Goal: Information Seeking & Learning: Check status

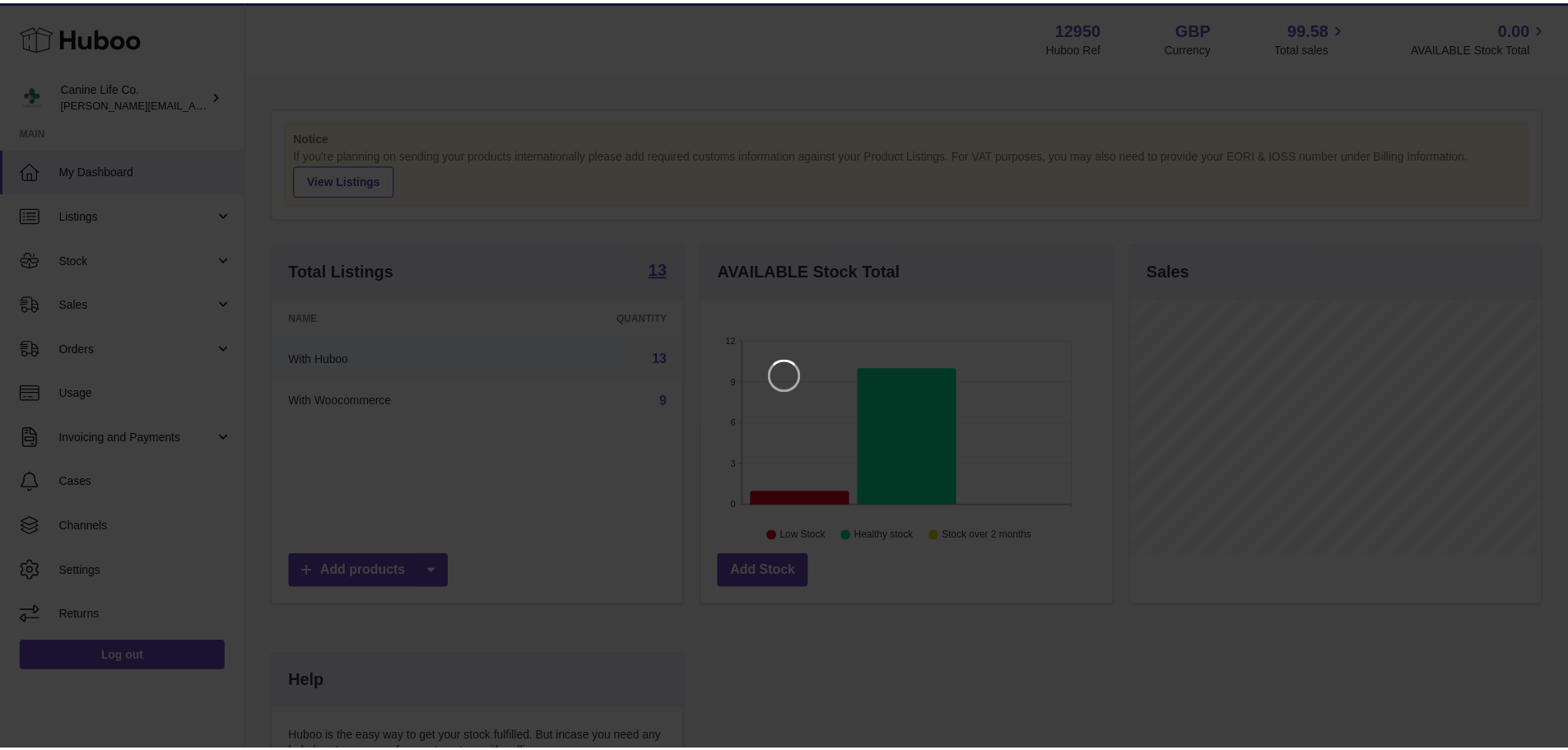
scroll to position [257, 415]
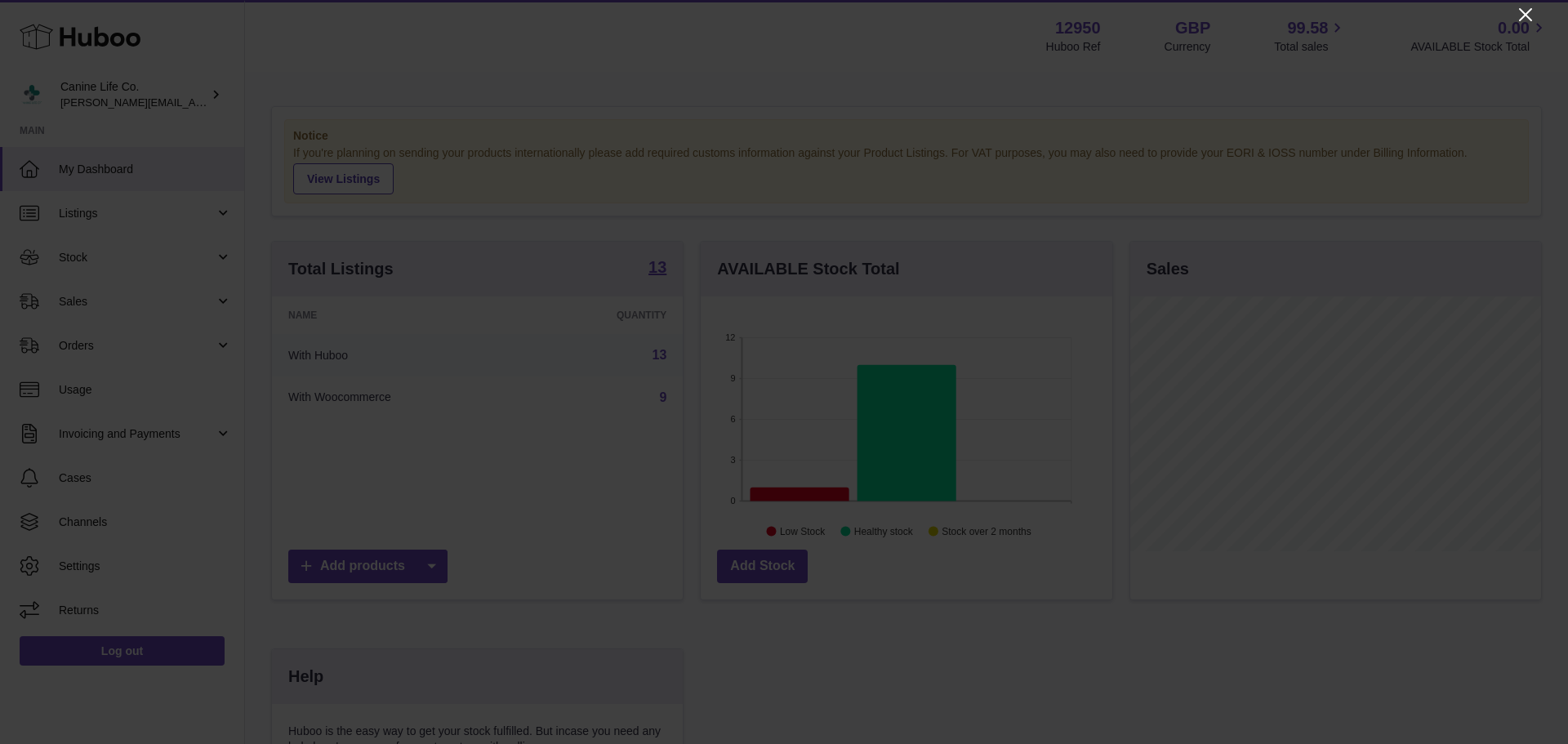
click at [1534, 14] on icon "Close" at bounding box center [1526, 15] width 20 height 20
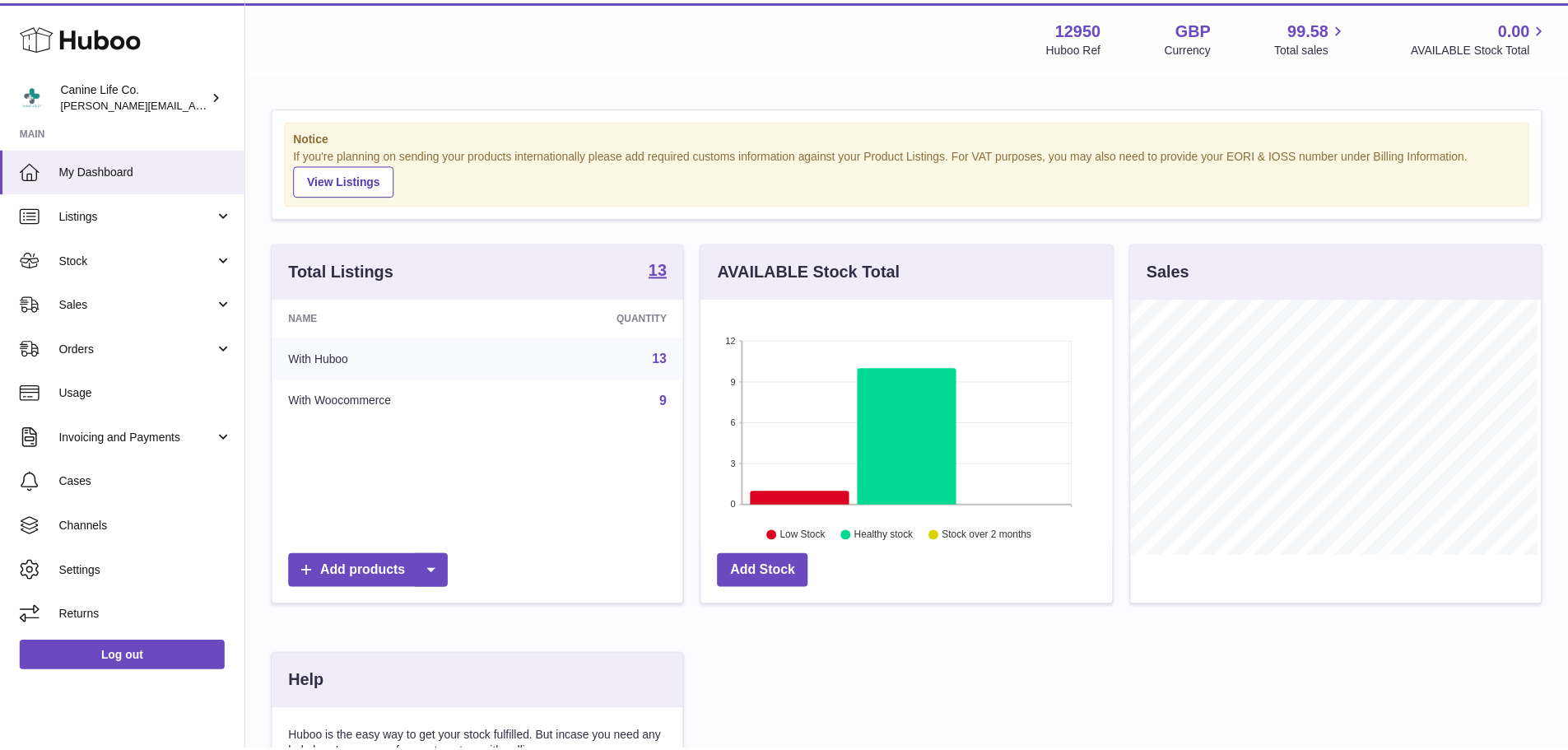
scroll to position [822802, 822633]
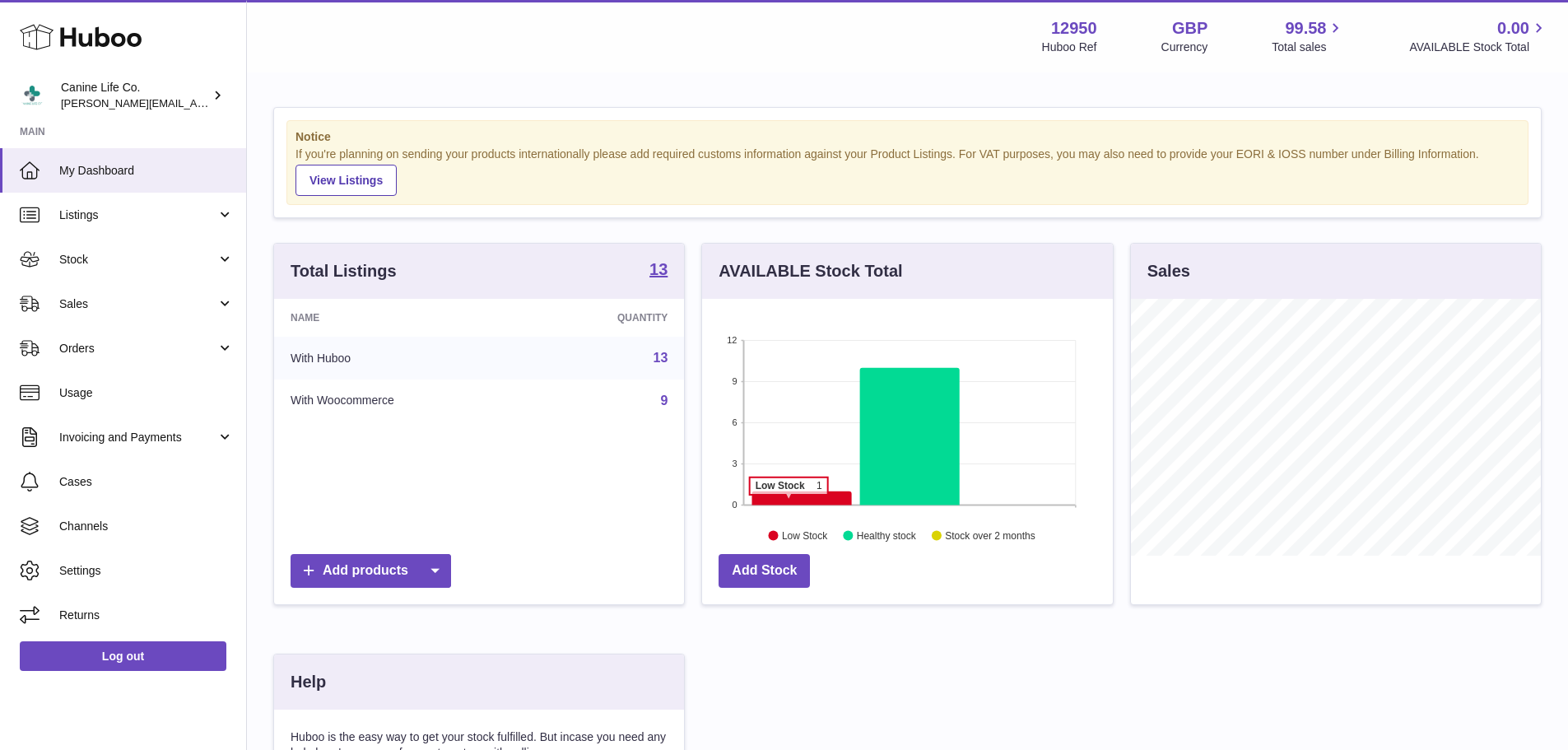
click at [789, 503] on icon at bounding box center [802, 498] width 100 height 14
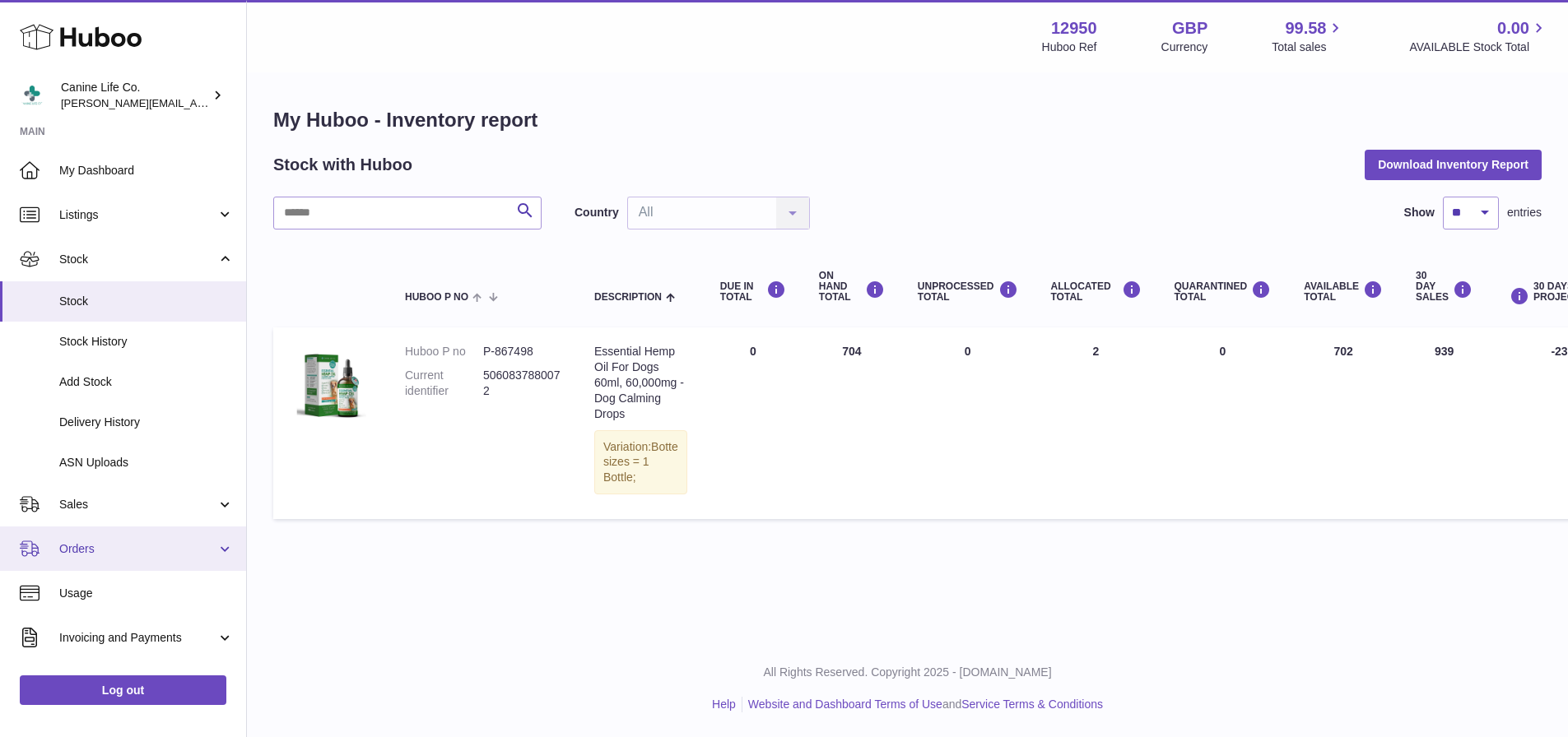
click at [108, 526] on link "Orders" at bounding box center [123, 548] width 246 height 44
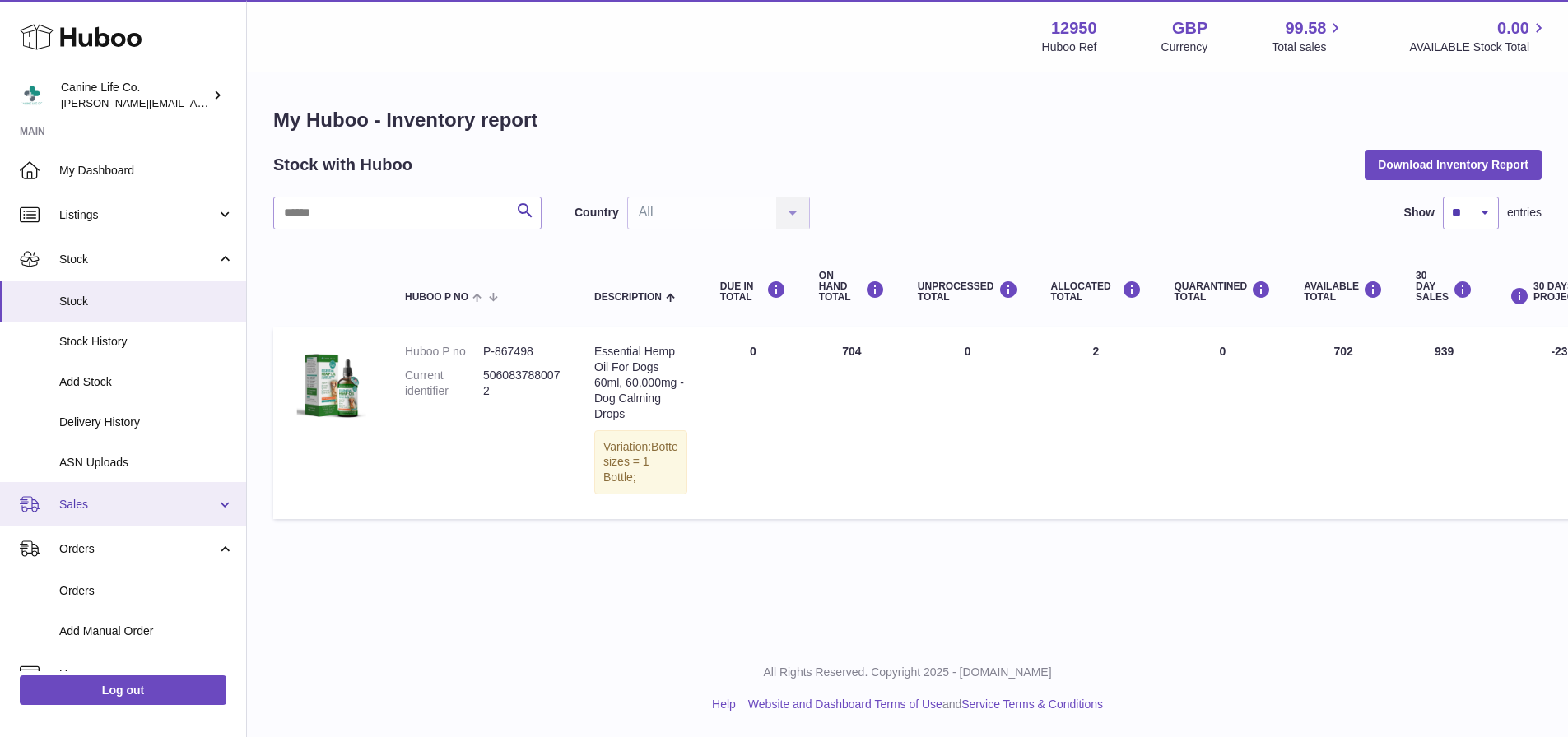
click at [130, 510] on span "Sales" at bounding box center [138, 504] width 157 height 16
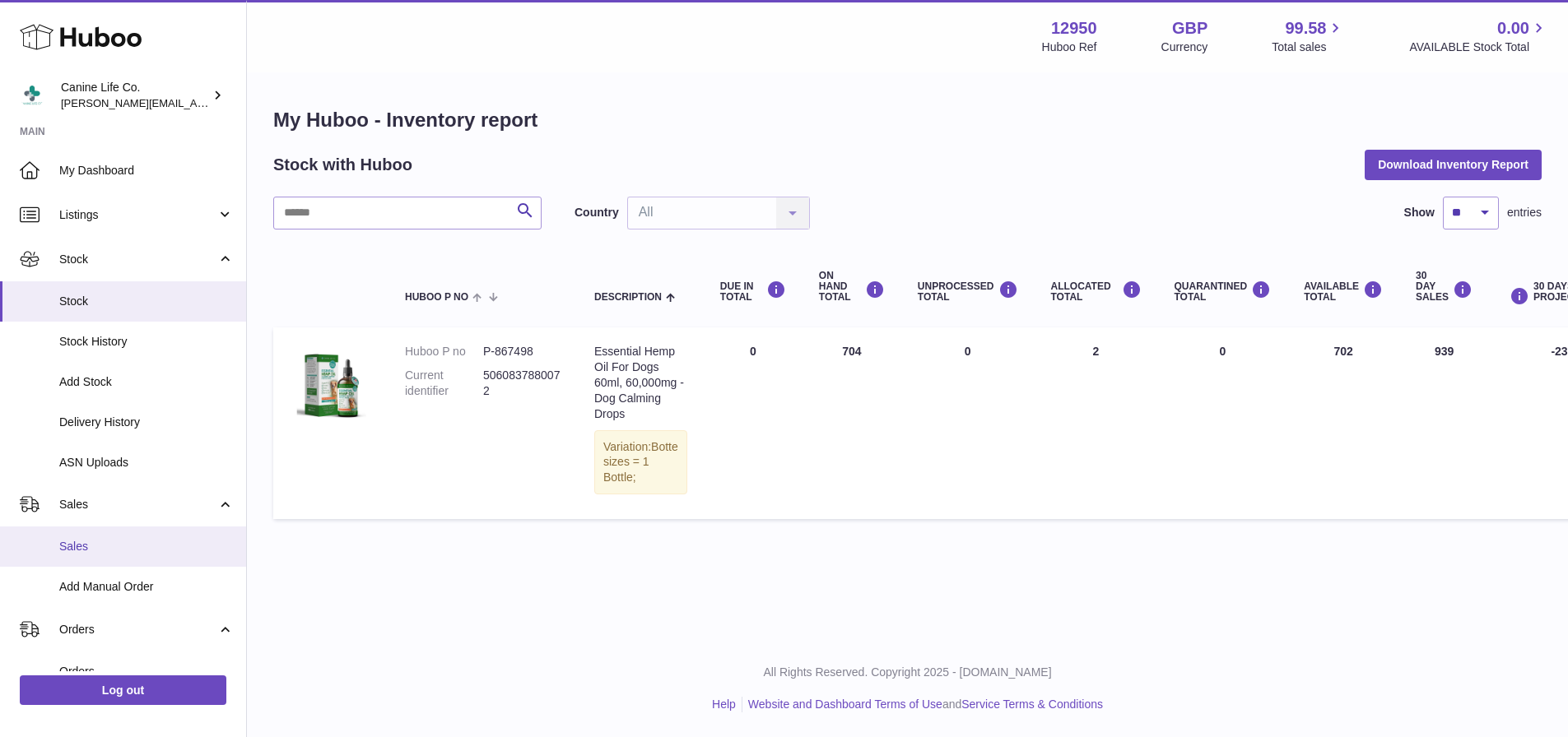
click at [97, 534] on link "Sales" at bounding box center [123, 546] width 246 height 40
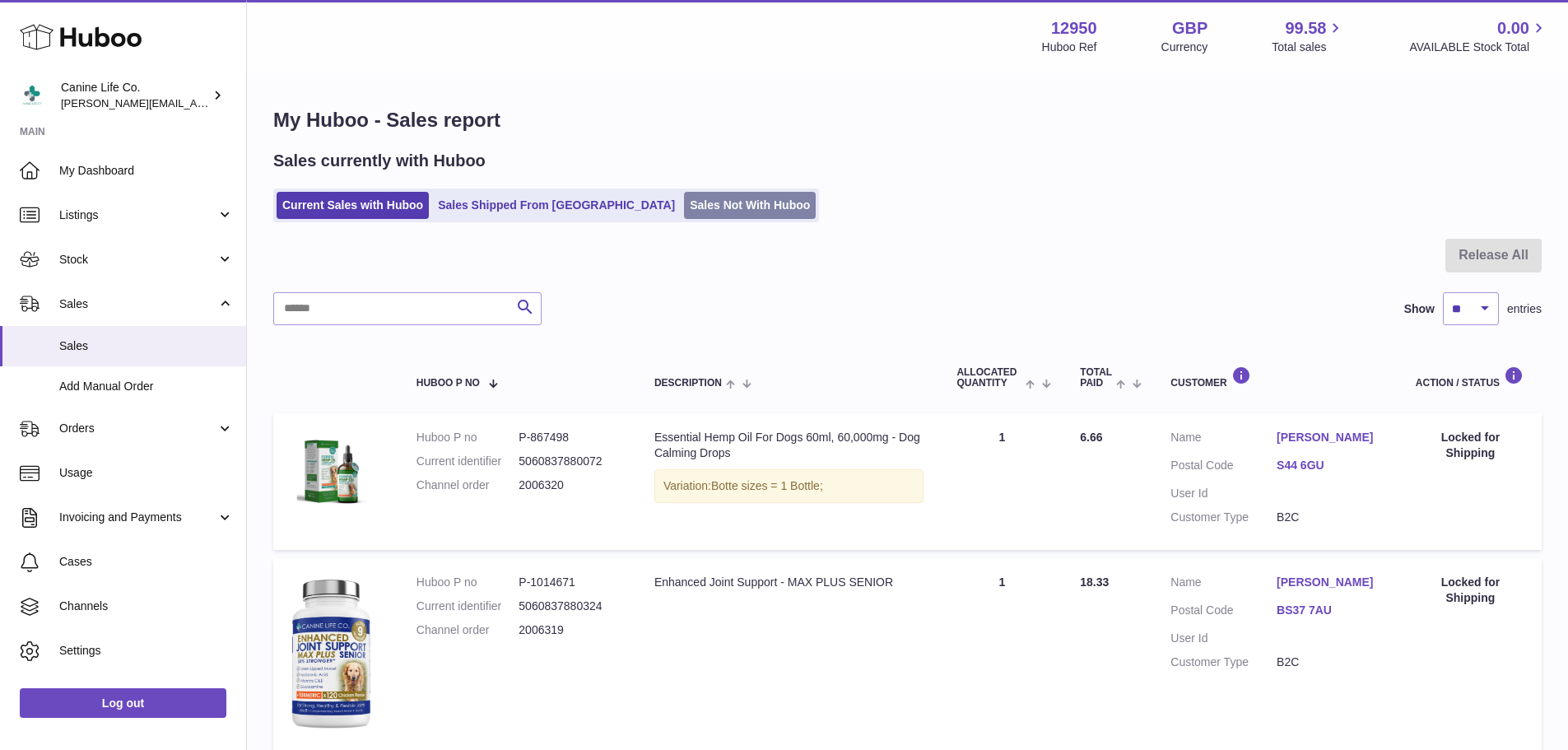
click at [684, 203] on link "Sales Not With Huboo" at bounding box center [749, 205] width 132 height 27
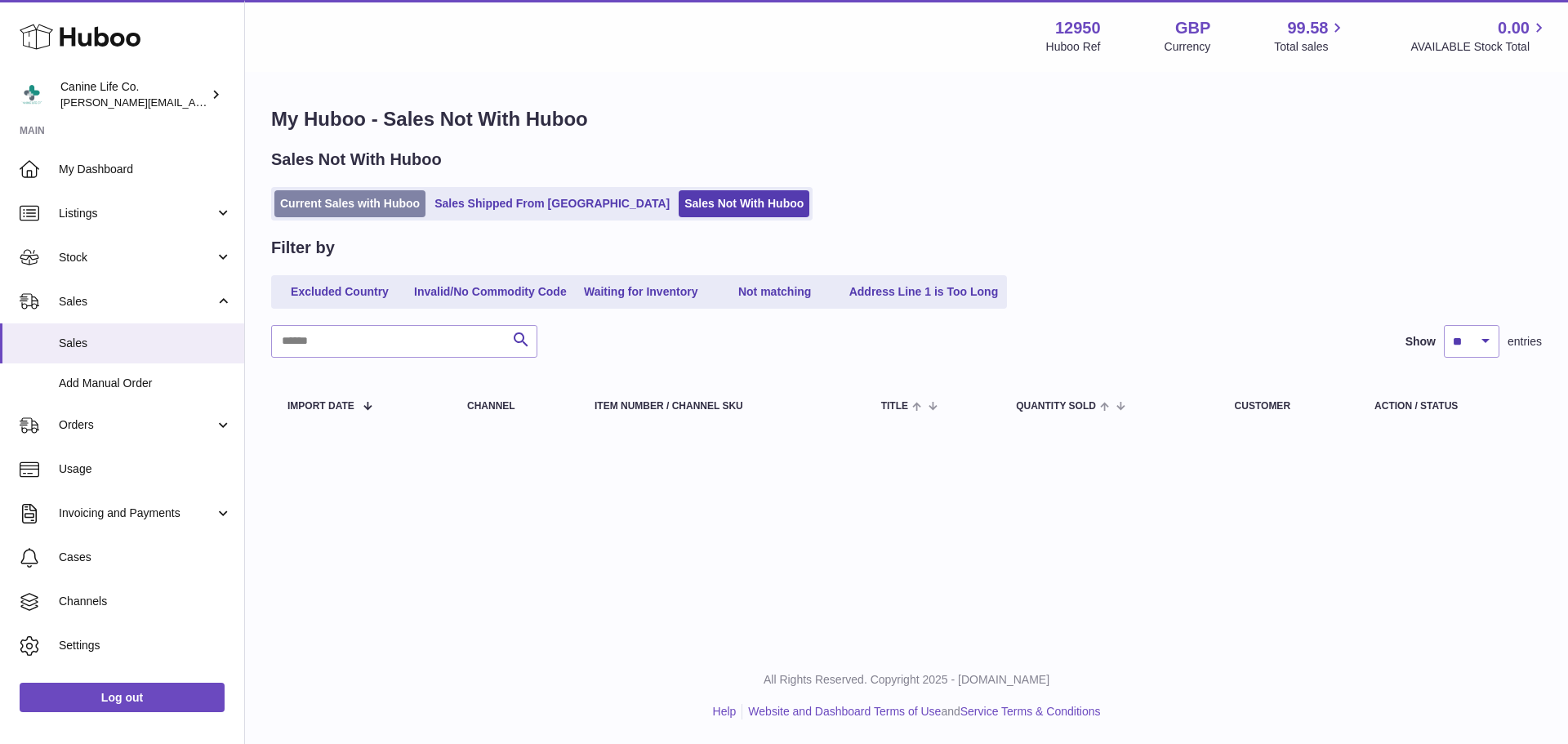
click at [419, 199] on link "Current Sales with Huboo" at bounding box center [349, 203] width 151 height 27
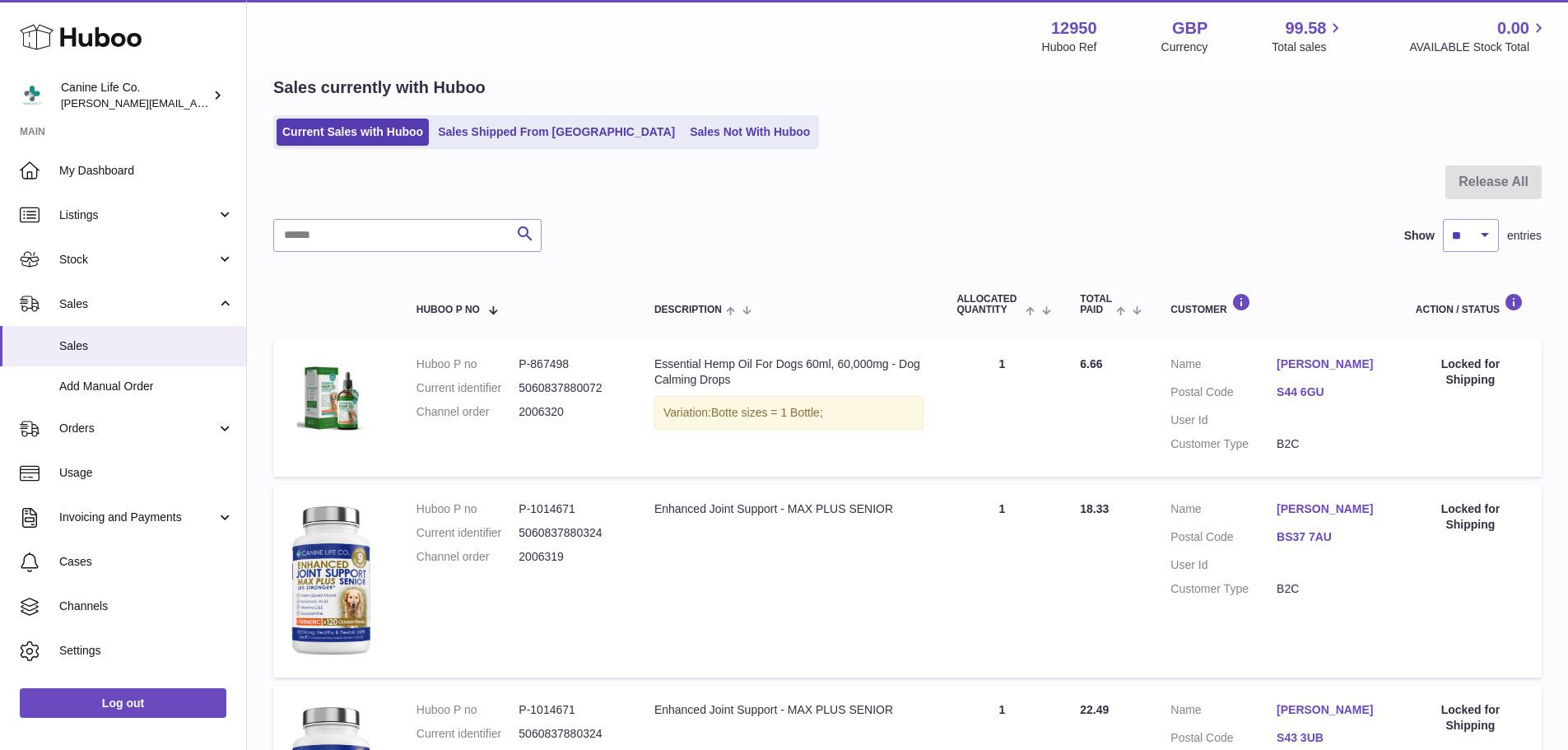
scroll to position [165, 0]
